Goal: Transaction & Acquisition: Download file/media

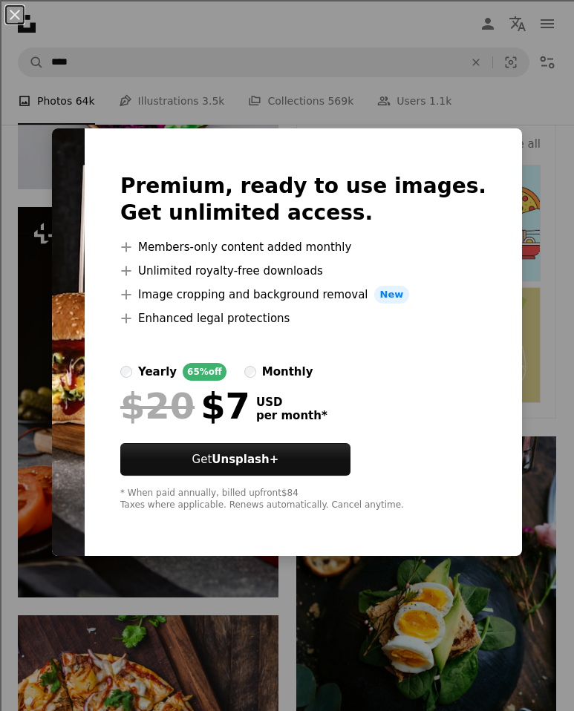
click at [85, 160] on img at bounding box center [68, 342] width 33 height 428
click at [524, 417] on div "An X shape Premium, ready to use images. Get unlimited access. A plus sign Memb…" at bounding box center [287, 355] width 574 height 711
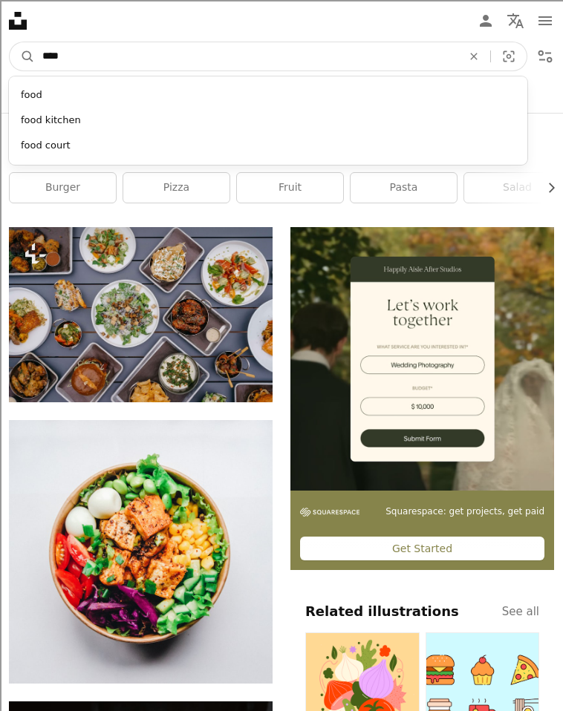
drag, startPoint x: 97, startPoint y: 64, endPoint x: 0, endPoint y: 57, distance: 97.5
click at [0, 57] on nav "A magnifying glass **** food food kitchen food court An X shape Visual search F…" at bounding box center [281, 57] width 563 height 42
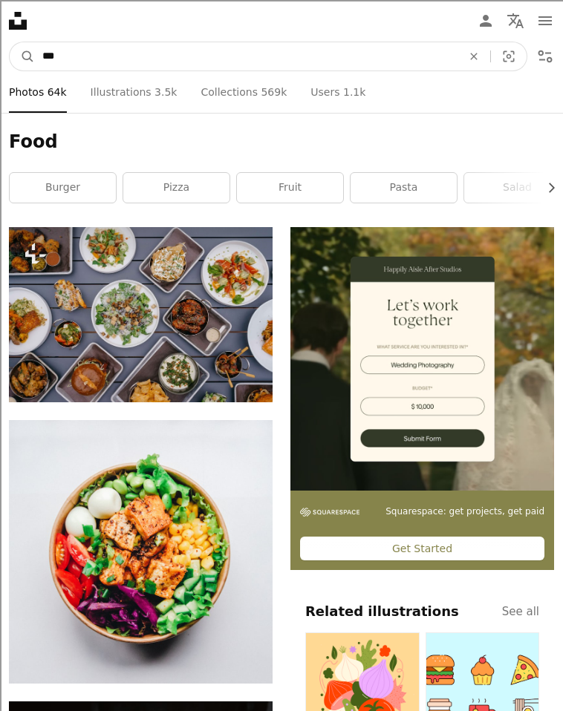
type input "****"
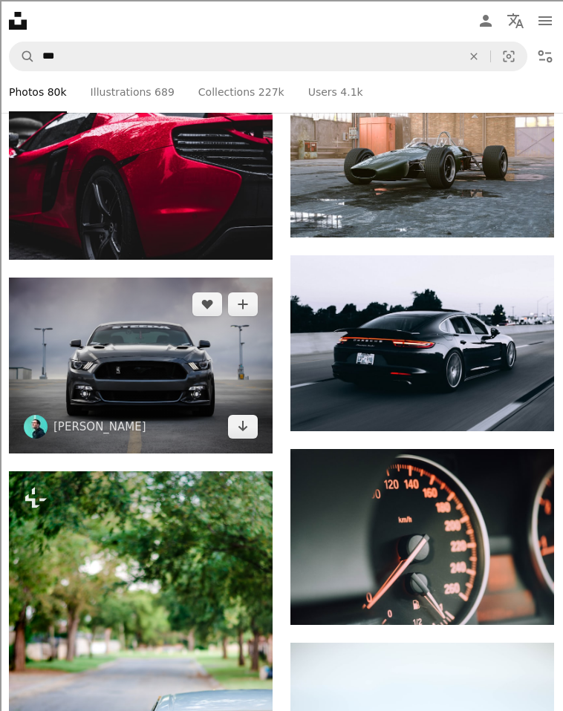
scroll to position [703, 0]
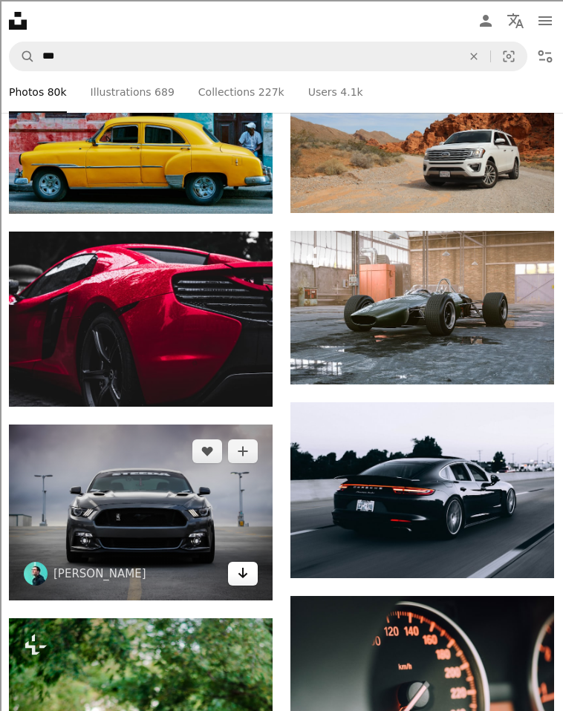
click at [244, 564] on icon "Arrow pointing down" at bounding box center [243, 573] width 12 height 18
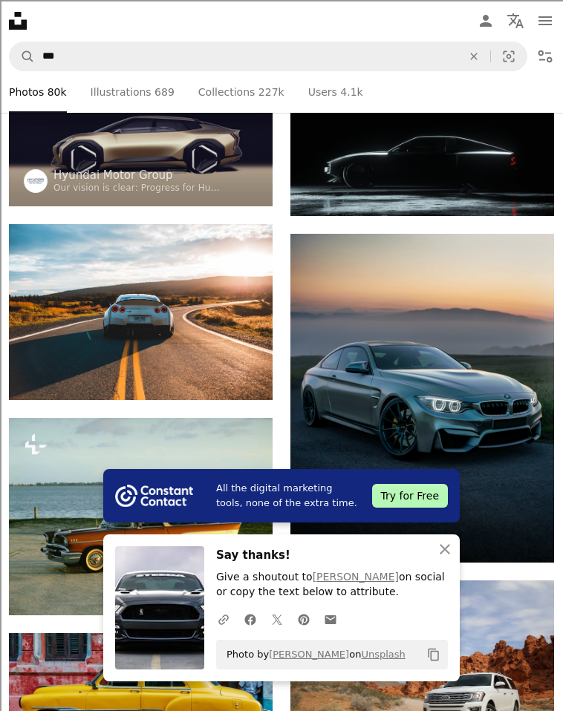
scroll to position [157, 0]
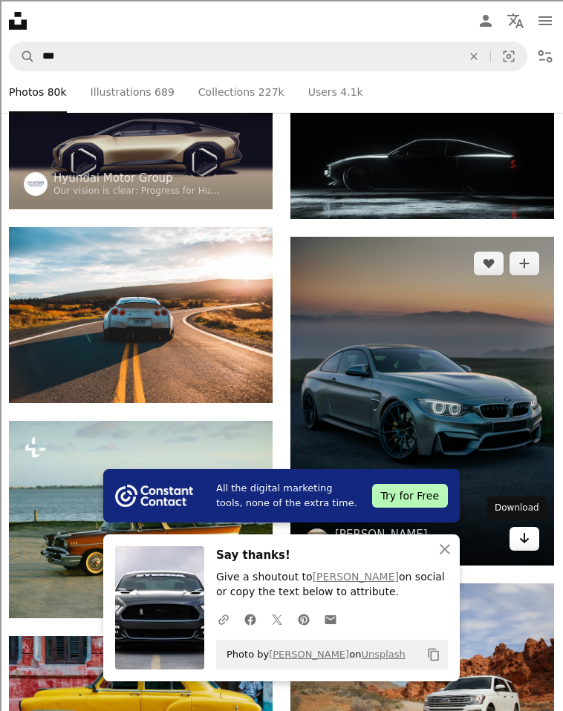
click at [521, 545] on link "Arrow pointing down" at bounding box center [524, 539] width 30 height 24
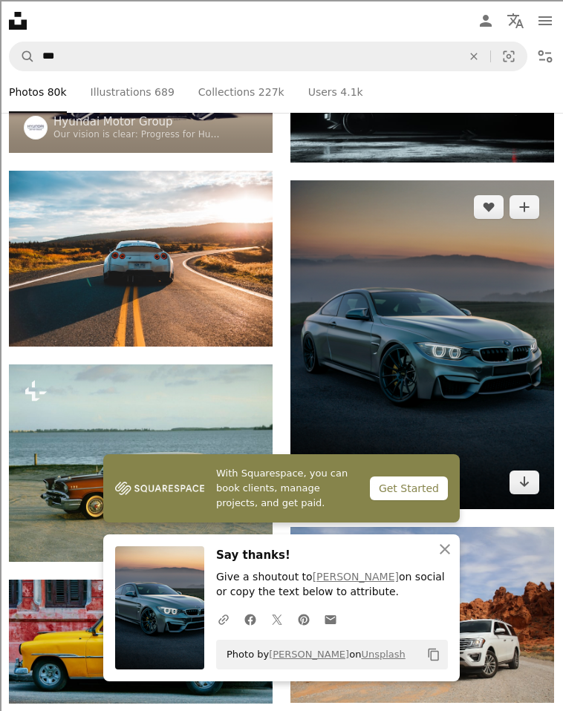
scroll to position [196, 0]
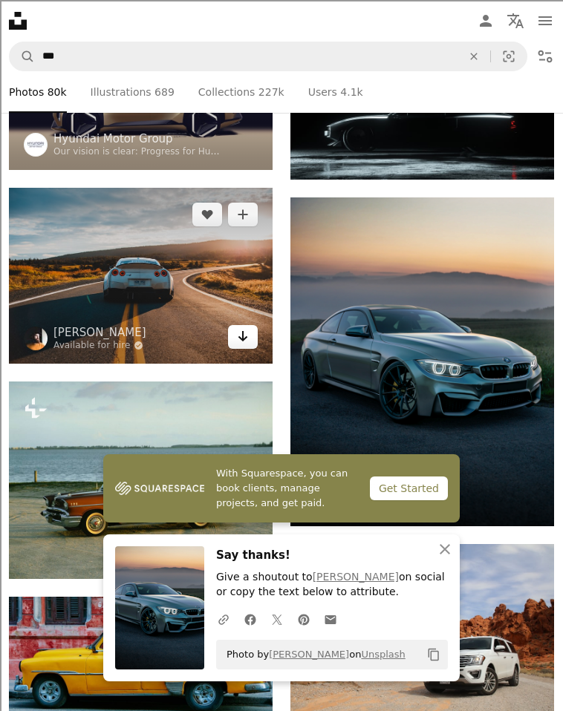
click at [245, 345] on icon "Arrow pointing down" at bounding box center [243, 337] width 12 height 18
